Goal: Task Accomplishment & Management: Complete application form

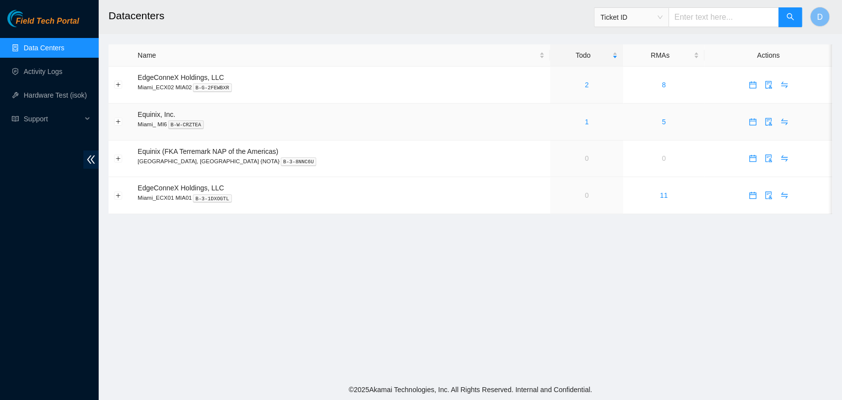
click at [555, 127] on div "1" at bounding box center [586, 121] width 62 height 11
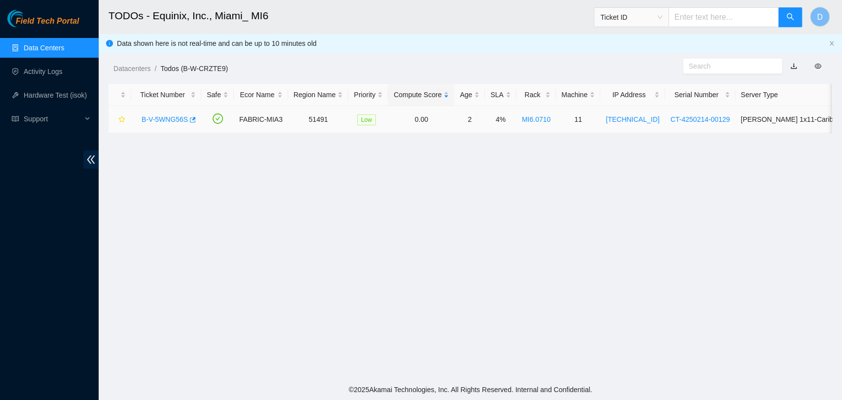
click at [152, 115] on link "B-V-5WNG56S" at bounding box center [165, 119] width 46 height 8
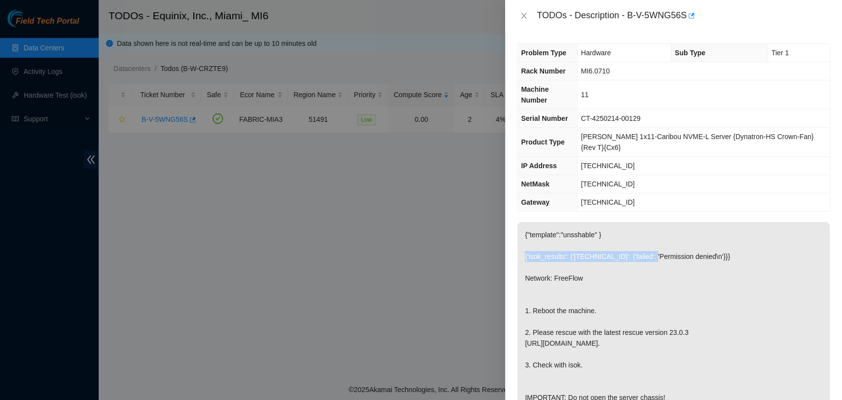
click at [646, 232] on p "{"template":"unsshable" } {'isok_results': {'[TECHNICAL_ID]': {'failed': 'Permi…" at bounding box center [673, 316] width 312 height 188
click at [616, 299] on p "{"template":"unsshable" } {'isok_results': {'[TECHNICAL_ID]': {'failed': 'Permi…" at bounding box center [673, 316] width 312 height 188
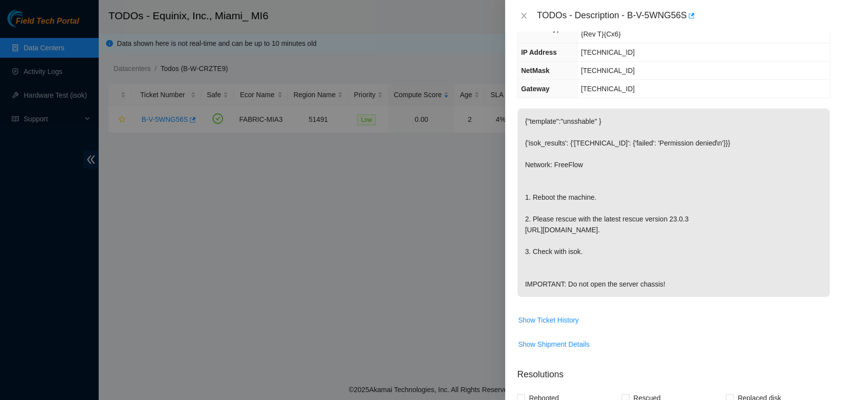
scroll to position [109, 0]
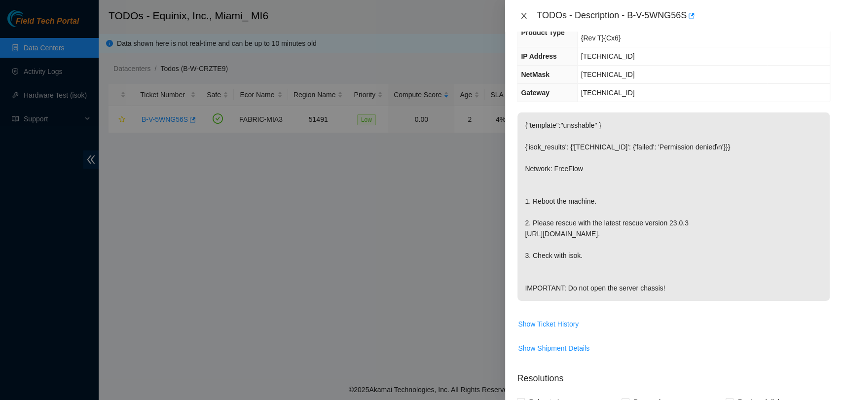
click at [521, 19] on icon "close" at bounding box center [524, 16] width 8 height 8
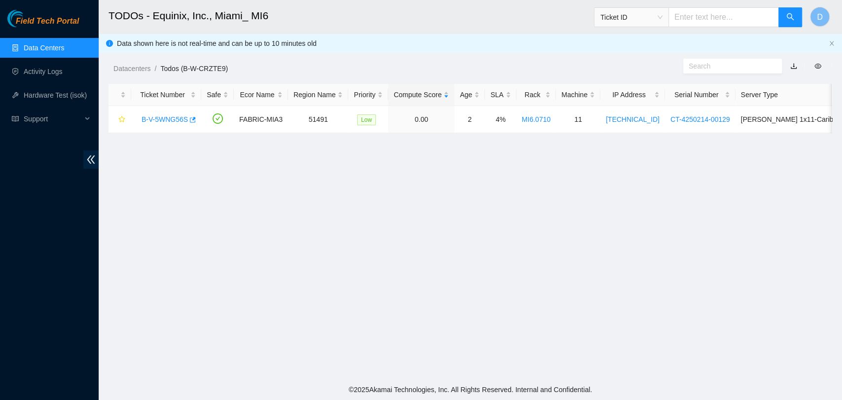
scroll to position [153, 0]
click at [168, 113] on div "B-V-5WNG56S" at bounding box center [166, 119] width 59 height 16
click at [168, 117] on link "B-V-5WNG56S" at bounding box center [165, 119] width 46 height 8
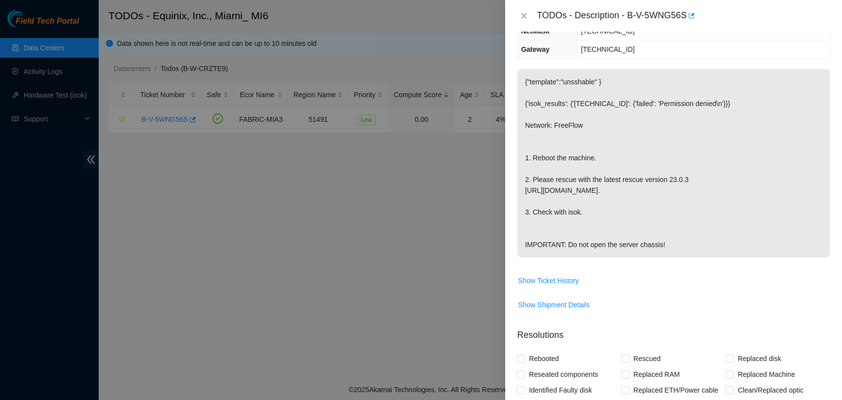
scroll to position [109, 0]
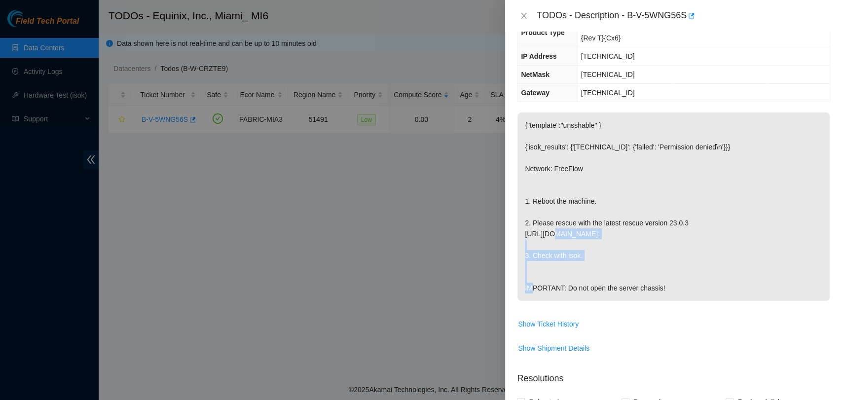
drag, startPoint x: 550, startPoint y: 210, endPoint x: 639, endPoint y: 227, distance: 90.9
click at [645, 220] on p "{"template":"unsshable" } {'isok_results': {'[TECHNICAL_ID]': {'failed': 'Permi…" at bounding box center [673, 206] width 312 height 188
click at [638, 261] on p "{"template":"unsshable" } {'isok_results': {'[TECHNICAL_ID]': {'failed': 'Permi…" at bounding box center [673, 206] width 312 height 188
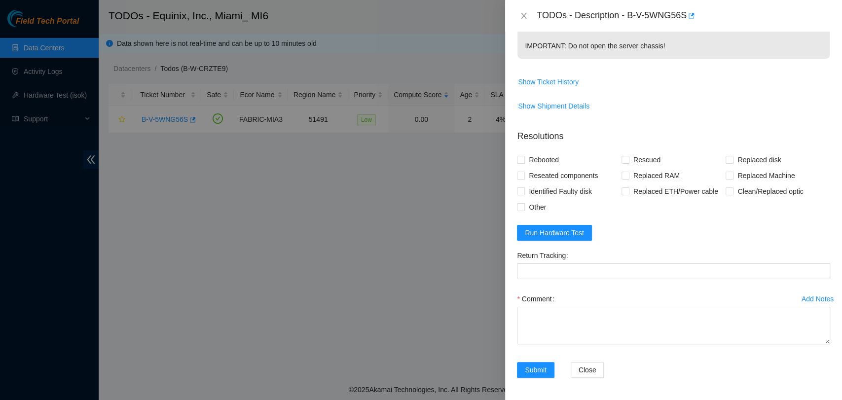
scroll to position [353, 0]
click at [588, 233] on form "Resolutions Rebooted Rescued Replaced disk Reseated components Replaced RAM Rep…" at bounding box center [673, 255] width 313 height 268
click at [588, 233] on button "Run Hardware Test" at bounding box center [554, 232] width 75 height 16
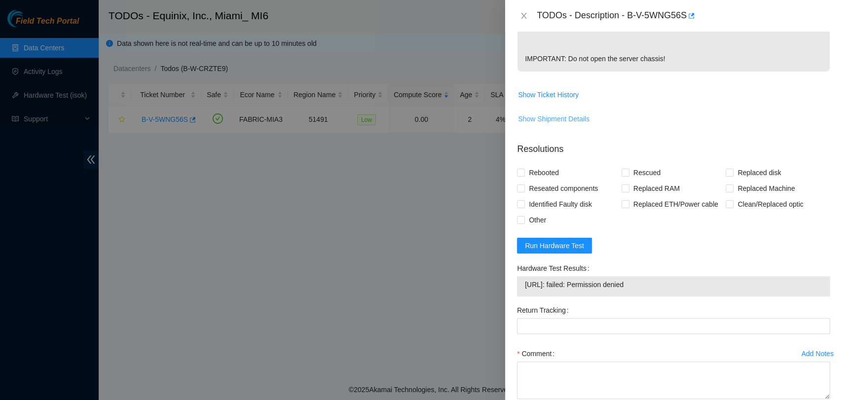
scroll to position [298, 0]
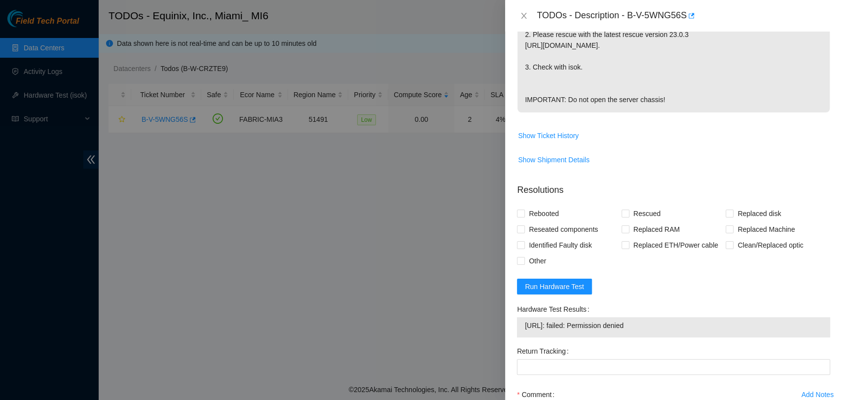
click at [641, 327] on span "[URL]: failed: Permission denied" at bounding box center [673, 325] width 297 height 11
copy span "[URL]: failed: Permission denied"
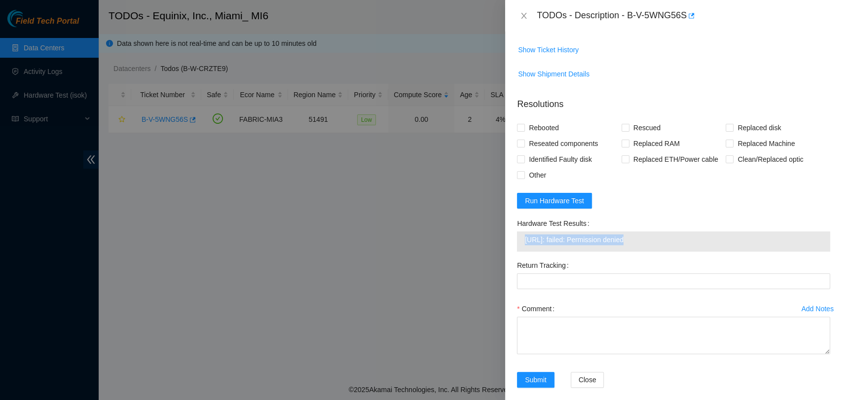
scroll to position [394, 0]
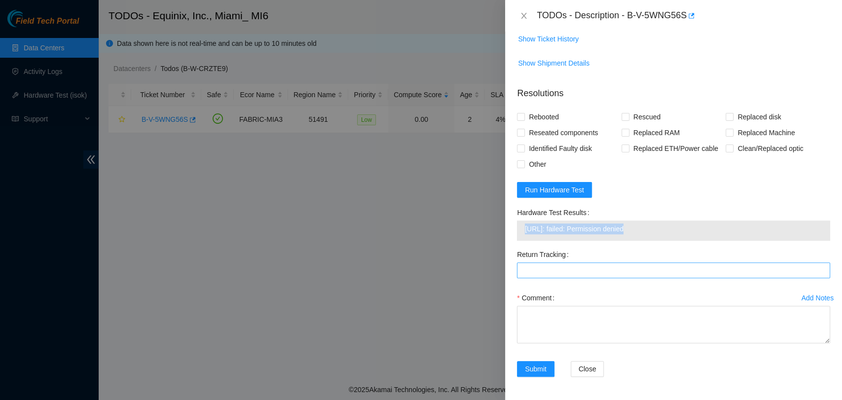
copy span "[URL]: failed: Permission denied"
click at [600, 51] on td "Show Ticket History" at bounding box center [673, 43] width 313 height 24
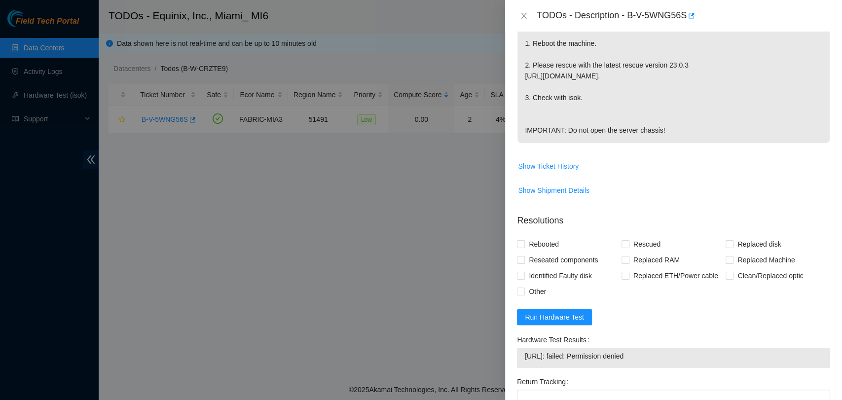
scroll to position [230, 0]
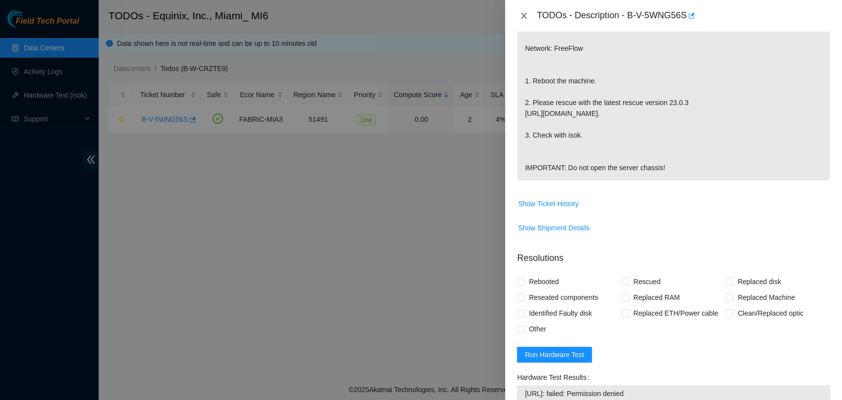
click at [526, 14] on icon "close" at bounding box center [524, 16] width 8 height 8
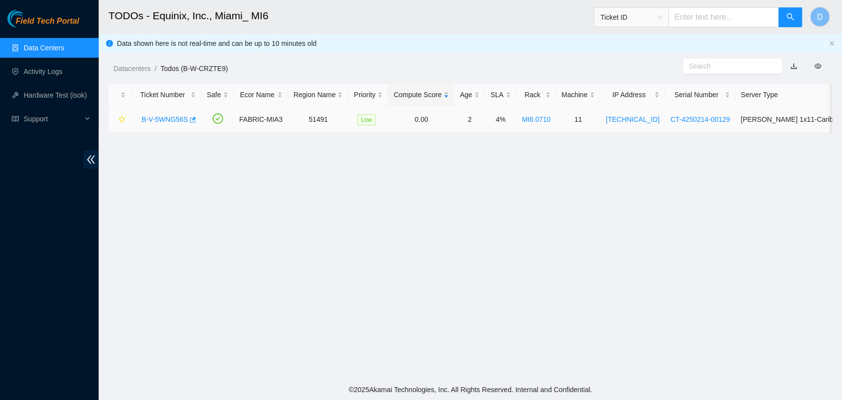
scroll to position [255, 0]
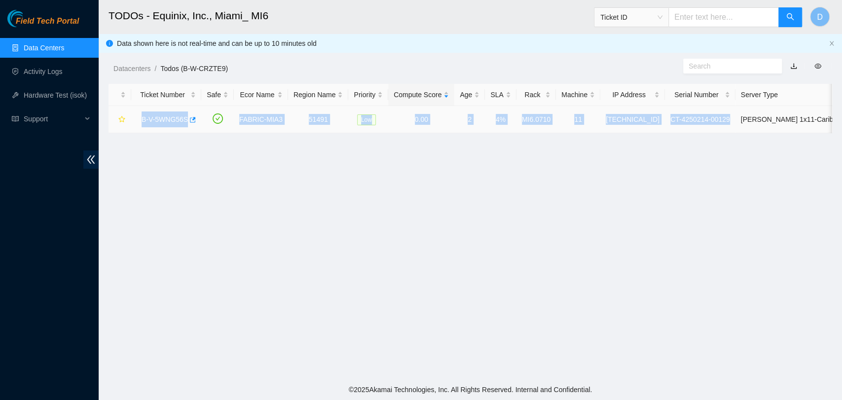
drag, startPoint x: 138, startPoint y: 116, endPoint x: 716, endPoint y: 133, distance: 578.1
click at [716, 133] on tr "B-V-5WNG56S FABRIC-MIA3 51491 Low 0.00 2 4% MI6.0710 11 [TECHNICAL_ID] CT-42502…" at bounding box center [563, 119] width 910 height 27
copy tr "B-V-5WNG56S FABRIC-MIA3 51491 Low 0.00 2 4% MI6.0710 11 [TECHNICAL_ID] CT-42502…"
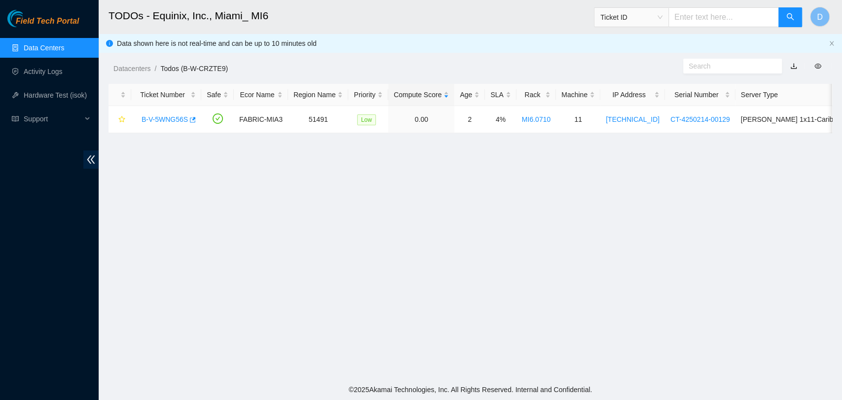
click at [592, 242] on main "TODOs - Equinix, Inc., Miami_ MI6 Ticket ID D Data shown here is not real-time …" at bounding box center [470, 189] width 743 height 379
click at [175, 116] on link "B-V-5WNG56S" at bounding box center [165, 119] width 46 height 8
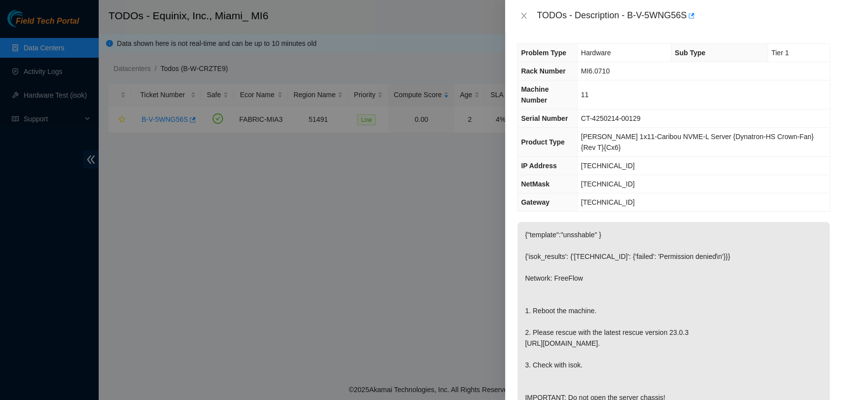
scroll to position [408, 0]
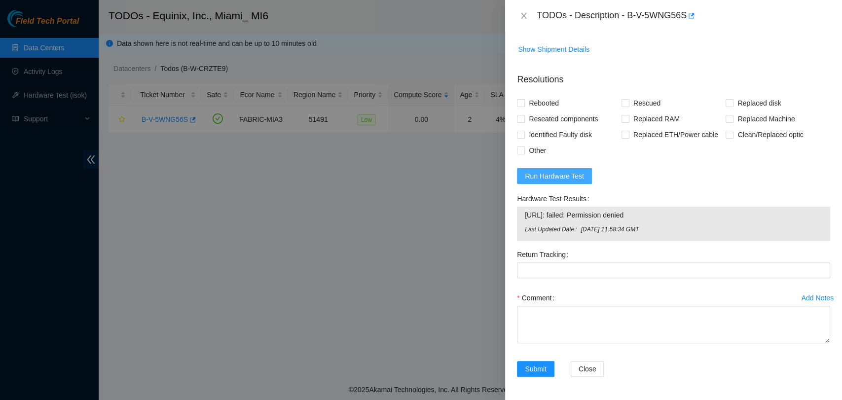
click at [582, 176] on button "Run Hardware Test" at bounding box center [554, 176] width 75 height 16
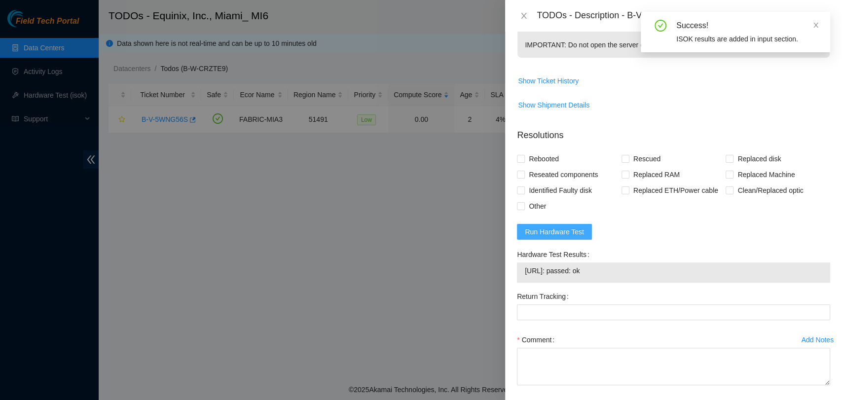
scroll to position [394, 0]
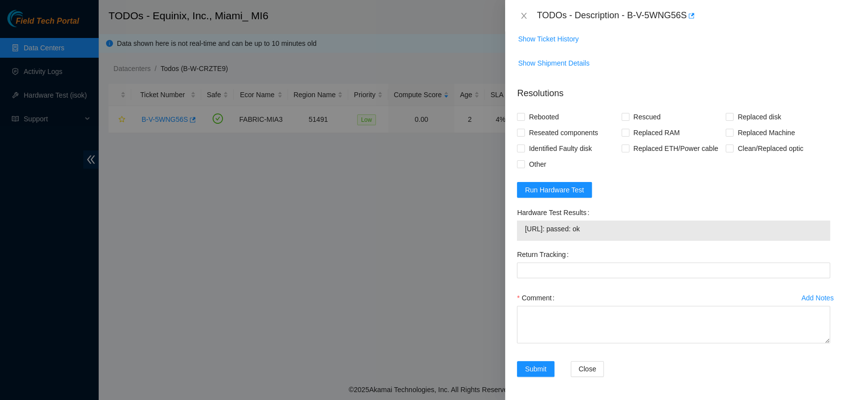
click at [564, 226] on span "[URL]: passed: ok" at bounding box center [673, 228] width 297 height 11
copy span "[URL]: passed: ok"
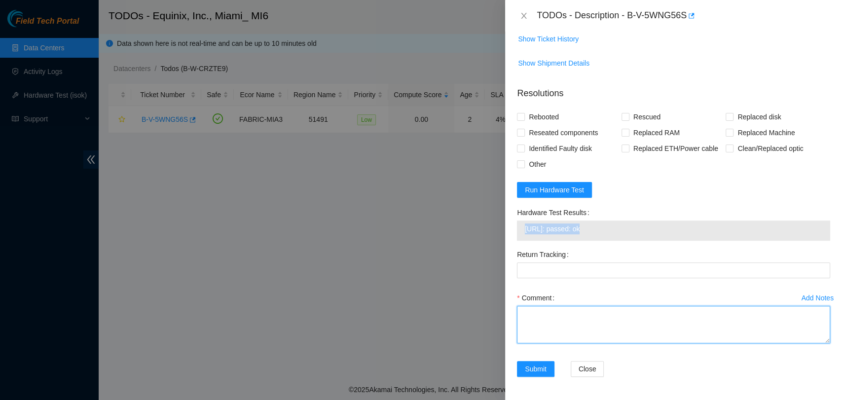
click at [619, 315] on textarea "Comment" at bounding box center [673, 324] width 313 height 37
paste textarea "Verified ticket is safe to work on YES NOCC Authorized: YES Located server conn…"
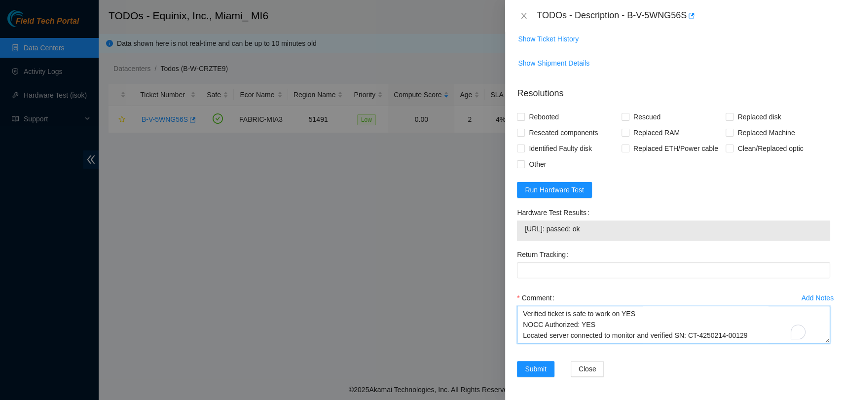
scroll to position [106, 0]
type textarea "Verified ticket is safe to work on YES NOCC Authorized: YES Located server conn…"
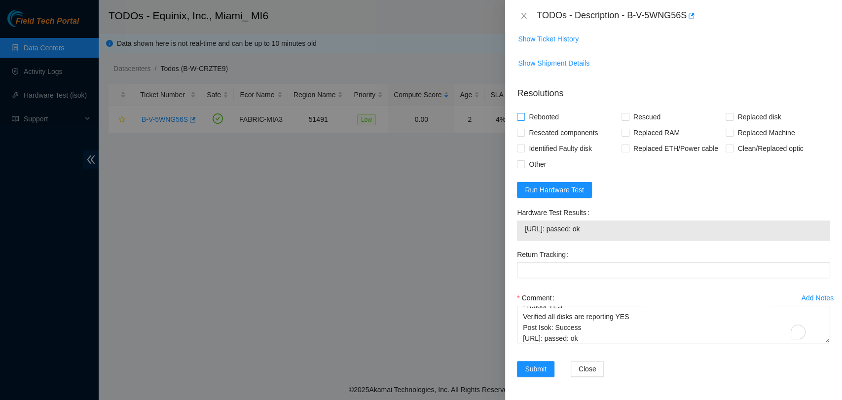
click at [521, 113] on input "Rebooted" at bounding box center [520, 116] width 7 height 7
checkbox input "true"
click at [621, 120] on span at bounding box center [625, 117] width 8 height 8
click at [621, 120] on input "Rescued" at bounding box center [624, 116] width 7 height 7
checkbox input "true"
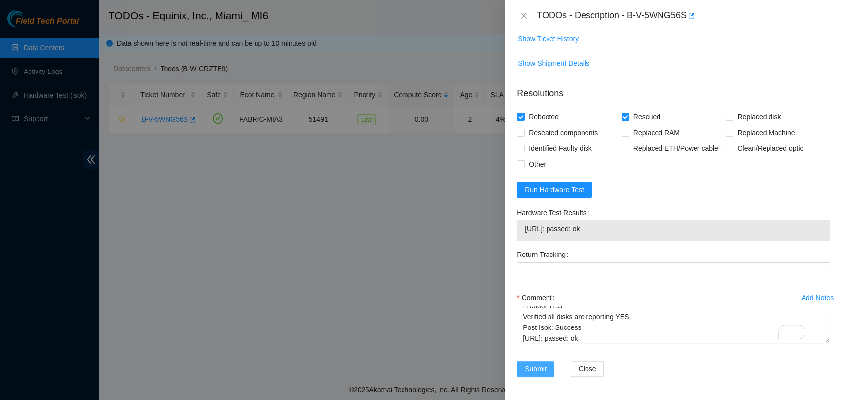
click at [536, 371] on span "Submit" at bounding box center [536, 368] width 22 height 11
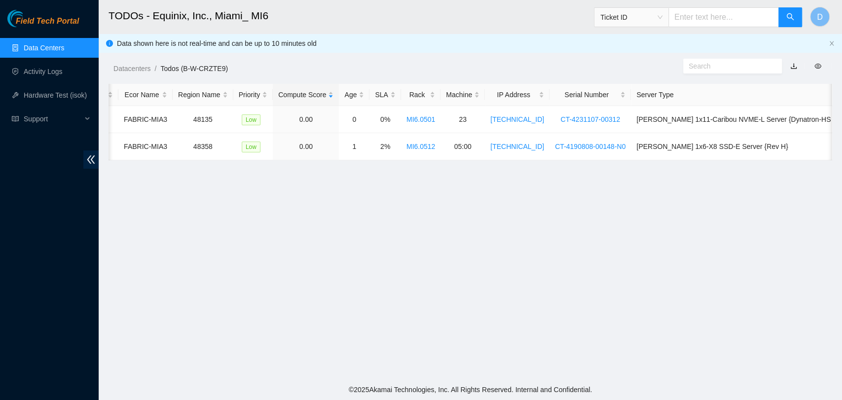
scroll to position [0, 0]
